Goal: Information Seeking & Learning: Find specific fact

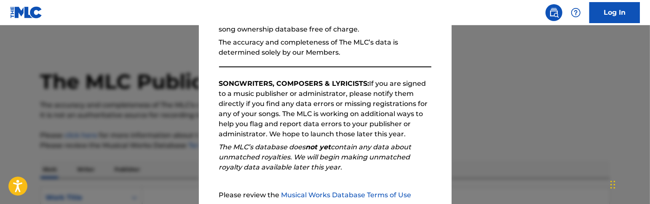
scroll to position [181, 0]
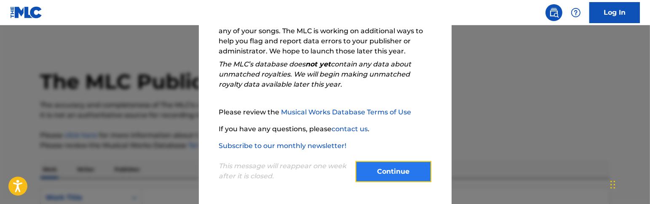
click at [398, 171] on button "Continue" at bounding box center [394, 171] width 76 height 21
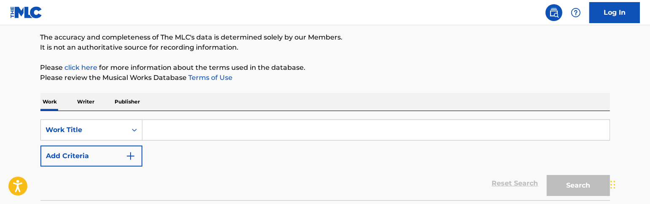
scroll to position [84, 0]
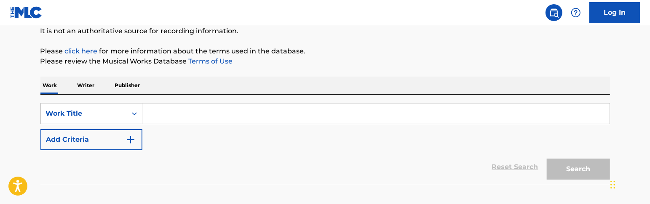
click at [258, 115] on input "Search Form" at bounding box center [375, 114] width 467 height 20
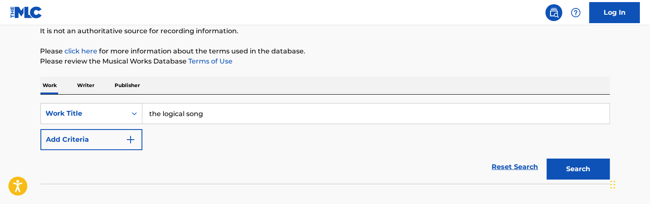
type input "the logical song"
click at [547, 159] on button "Search" at bounding box center [578, 169] width 63 height 21
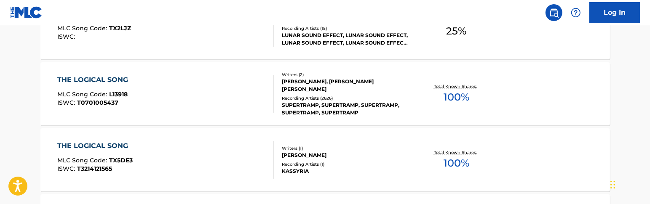
scroll to position [421, 0]
click at [536, 102] on div "THE LOGICAL SONG MLC Song Code : L13918 ISWC : T0701005437 Writers ( 2 ) [PERSO…" at bounding box center [325, 93] width 570 height 63
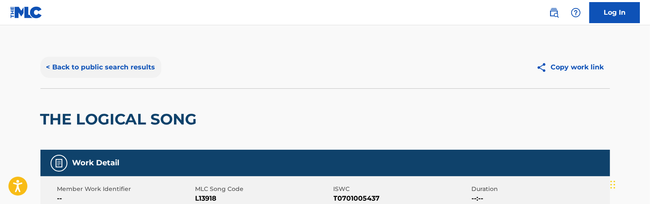
click at [140, 65] on button "< Back to public search results" at bounding box center [100, 67] width 121 height 21
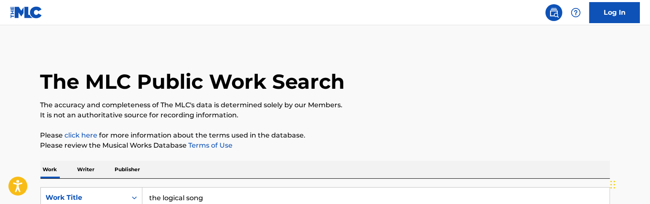
scroll to position [84, 0]
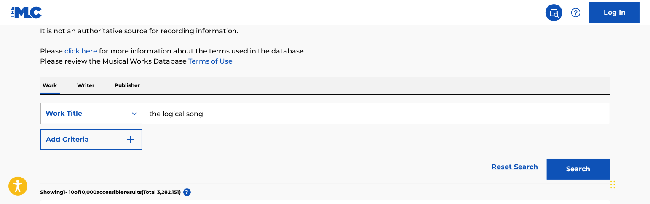
drag, startPoint x: 244, startPoint y: 115, endPoint x: 85, endPoint y: 110, distance: 158.9
click at [85, 110] on div "SearchWithCriteriac2dbea4d-188c-4b32-b158-e1923b0d9061 Work Title the logical s…" at bounding box center [325, 113] width 570 height 21
type input "goodbye stranger"
click at [547, 159] on button "Search" at bounding box center [578, 169] width 63 height 21
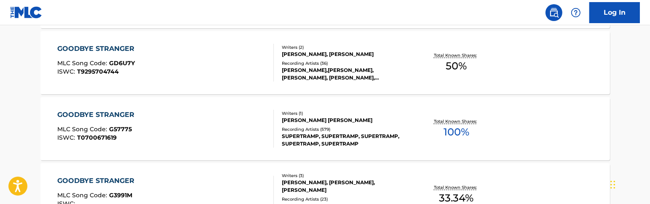
scroll to position [421, 0]
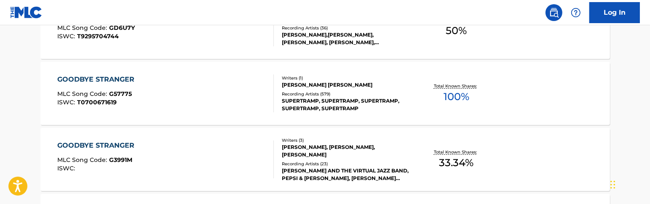
click at [504, 84] on div "GOODBYE STRANGER MLC Song Code : G57775 ISWC : T0700671619 Writers ( 1 ) [PERSO…" at bounding box center [325, 93] width 570 height 63
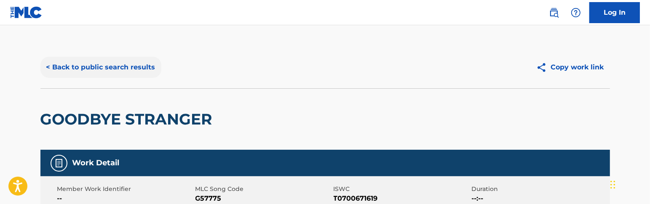
click at [130, 67] on button "< Back to public search results" at bounding box center [100, 67] width 121 height 21
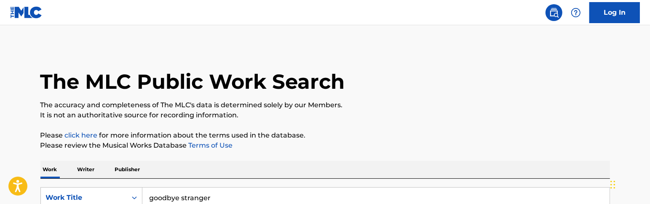
scroll to position [84, 0]
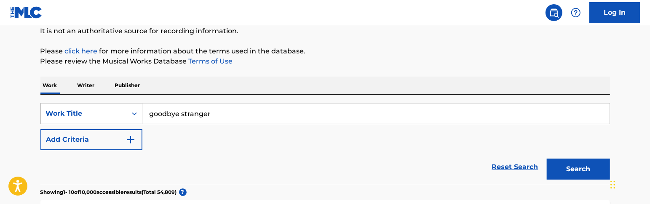
drag, startPoint x: 242, startPoint y: 112, endPoint x: 120, endPoint y: 114, distance: 122.2
click at [120, 114] on div "SearchWithCriteriac2dbea4d-188c-4b32-b158-e1923b0d9061 Work Title goodbye stran…" at bounding box center [325, 113] width 570 height 21
type input "take the long way home"
click at [547, 159] on button "Search" at bounding box center [578, 169] width 63 height 21
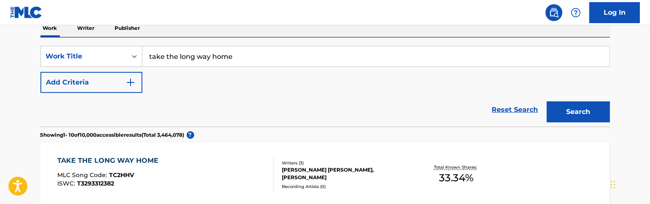
scroll to position [68, 0]
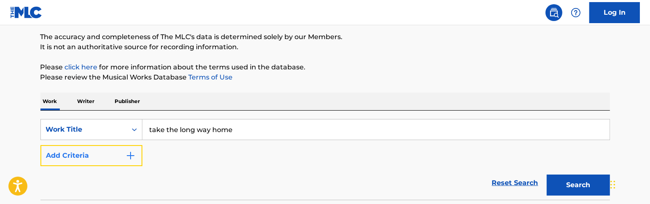
click at [134, 149] on button "Add Criteria" at bounding box center [91, 155] width 102 height 21
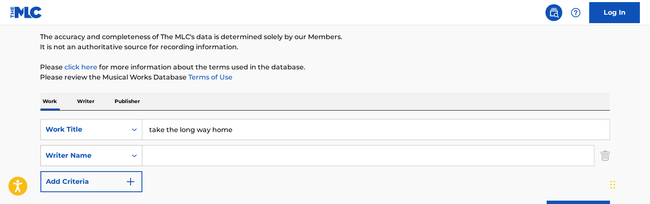
click at [131, 160] on div "Search Form" at bounding box center [134, 155] width 15 height 15
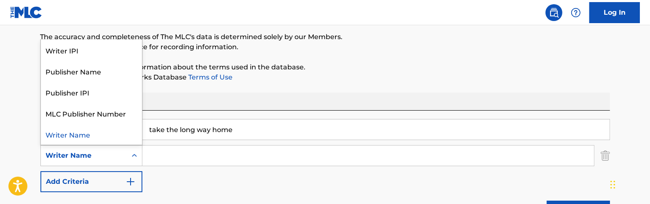
click at [182, 154] on input "Search Form" at bounding box center [368, 156] width 452 height 20
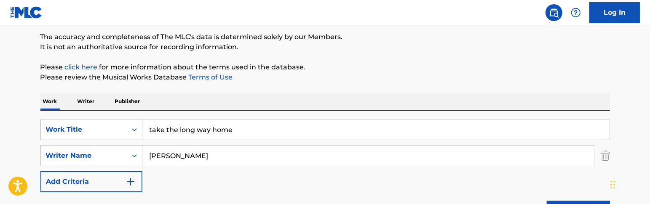
type input "[PERSON_NAME]"
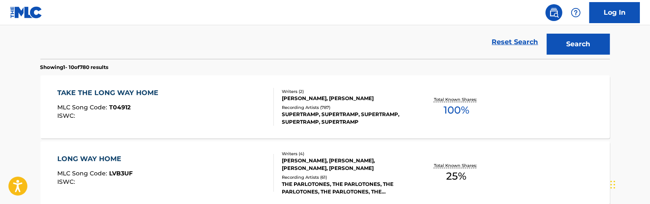
scroll to position [237, 0]
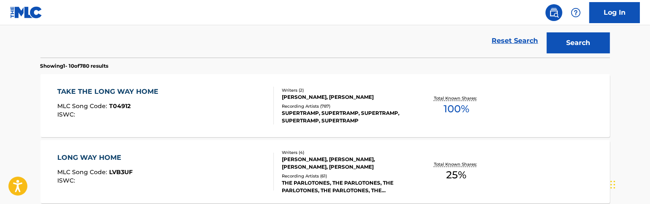
click at [163, 94] on div "TAKE THE LONG WAY HOME MLC Song Code : T04912 ISWC :" at bounding box center [165, 106] width 217 height 38
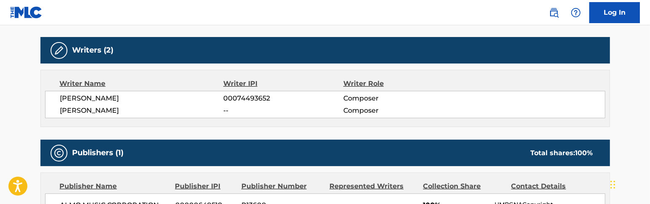
scroll to position [337, 0]
